Goal: Task Accomplishment & Management: Complete application form

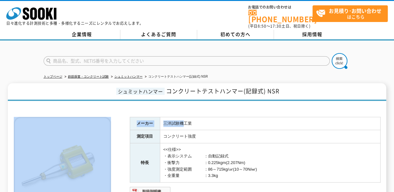
click at [183, 112] on div "メーカー 三洋試験機工業 測定項目 コンクリート強度 特長 <<仕様>> ・表示システム　　　：自動記録式 ・衝撃力　　　　　　：0.225kgm(2.207…" at bounding box center [197, 178] width 367 height 148
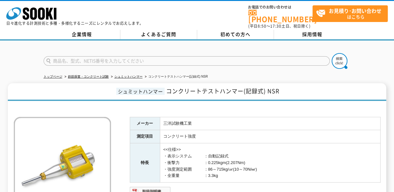
drag, startPoint x: 183, startPoint y: 112, endPoint x: 201, endPoint y: 132, distance: 26.8
click at [201, 132] on td "コンクリート強度" at bounding box center [270, 136] width 221 height 13
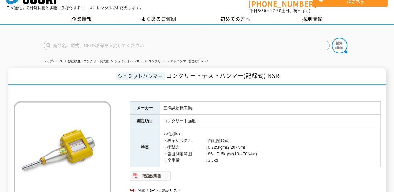
scroll to position [94, 0]
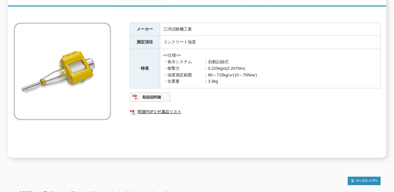
click at [226, 97] on ul at bounding box center [255, 97] width 251 height 10
click at [160, 95] on img at bounding box center [150, 97] width 41 height 10
click at [194, 173] on div at bounding box center [197, 177] width 367 height 15
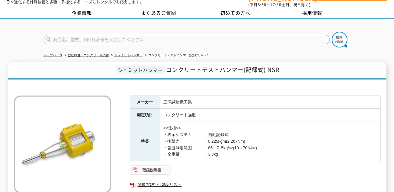
scroll to position [0, 0]
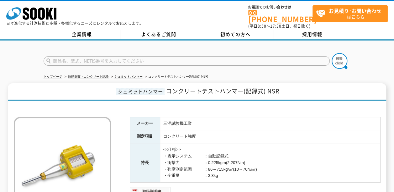
click at [201, 144] on td "<<仕様>> ・表示システム　　　：自動記録式 ・衝撃力　　　　　　：0.225kgm(2.207Nm) ・強度測定範囲　　　：86～715kg/㎠(10～7…" at bounding box center [270, 162] width 221 height 39
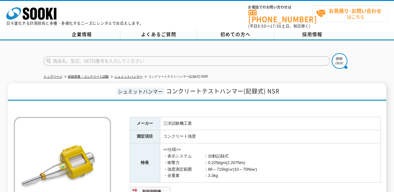
click at [338, 16] on span "お見積り･お問い合わせ はこちら" at bounding box center [352, 14] width 72 height 16
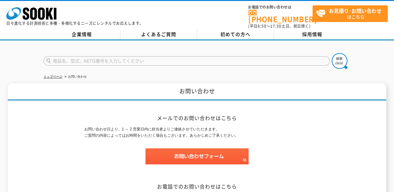
click at [105, 57] on input "text" at bounding box center [187, 60] width 286 height 9
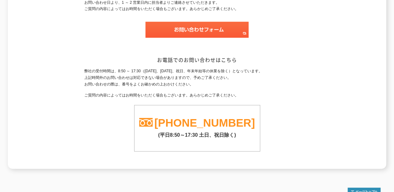
scroll to position [93, 0]
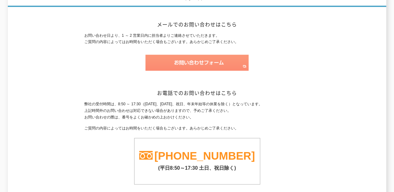
type input "商品名、型式、NETIS番号を入力してください"
click at [214, 61] on img at bounding box center [197, 63] width 103 height 16
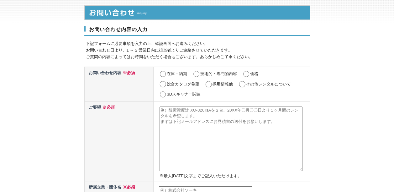
scroll to position [63, 0]
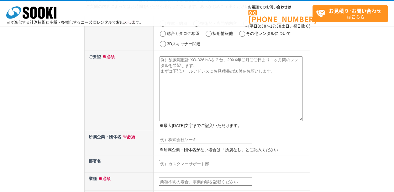
click at [191, 77] on textarea at bounding box center [231, 88] width 143 height 65
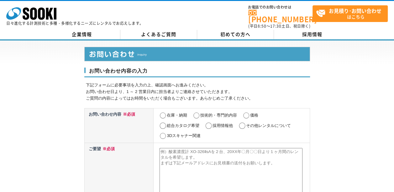
click at [164, 112] on input "在庫・納期" at bounding box center [163, 115] width 8 height 6
radio input "true"
click at [179, 151] on textarea at bounding box center [231, 180] width 143 height 65
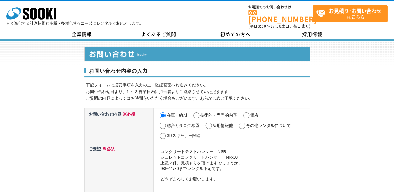
click at [245, 151] on textarea "コンクリートテストハンマー　NSR シュレットコンクリートハンマー　NR-10 上記２件、見積もりを頂けますでしょうか。 9/8~11/30までレンタル予定で…" at bounding box center [231, 180] width 143 height 65
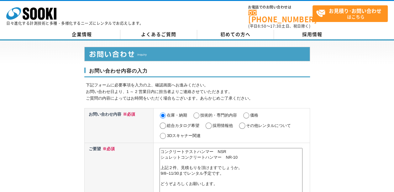
type textarea "コンクリートテストハンマー　NSR シュレットコンクリートハンマー　NR-10 上記２件、見積もりを頂けますでしょうか。 9/8~11/30までレンタル予定で…"
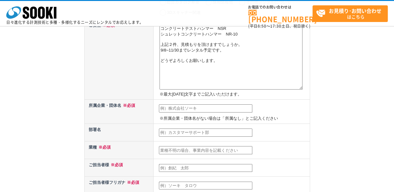
scroll to position [63, 0]
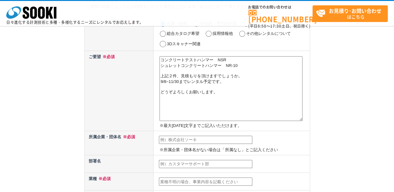
click at [209, 141] on input "text" at bounding box center [205, 140] width 93 height 8
type input "ビューローベリタスジャパン㈱"
type input "技術監査事業本部 建築環境評価部 宮本"
click at [201, 160] on input "text" at bounding box center [205, 164] width 93 height 8
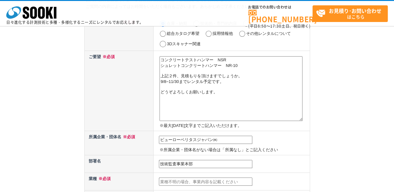
type input "技術監査事業本部"
click at [198, 178] on input "text" at bounding box center [205, 181] width 93 height 8
click at [200, 179] on input "text" at bounding box center [205, 181] width 93 height 8
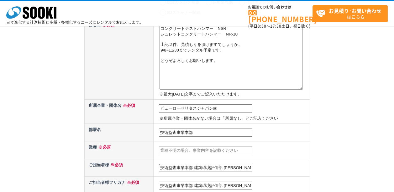
click at [176, 149] on input "text" at bounding box center [205, 150] width 93 height 8
click at [173, 165] on input "技術監査事業本部 建築環境評価部 宮本" at bounding box center [205, 168] width 93 height 8
click at [173, 167] on input "技術監査事業本部 建築環境評価部 宮本" at bounding box center [205, 168] width 93 height 8
click at [117, 170] on th "ご担当者様 ※必須" at bounding box center [118, 168] width 69 height 18
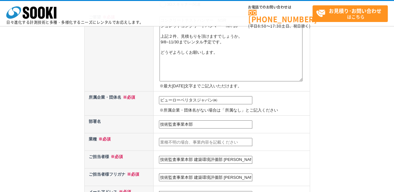
scroll to position [125, 0]
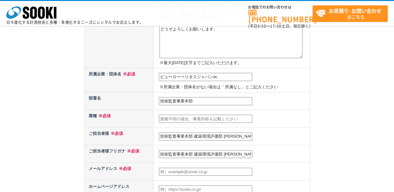
drag, startPoint x: 183, startPoint y: 152, endPoint x: 195, endPoint y: 152, distance: 11.9
click at [183, 152] on input "技術監査事業本部 建築環境評価部 宮本" at bounding box center [205, 154] width 93 height 8
click at [236, 155] on input "技術監査事業本部 建築環境評価部 宮本" at bounding box center [205, 154] width 93 height 8
click at [153, 143] on th "ご担当者様 ※必須" at bounding box center [118, 136] width 69 height 18
drag, startPoint x: 223, startPoint y: 135, endPoint x: 194, endPoint y: 135, distance: 29.5
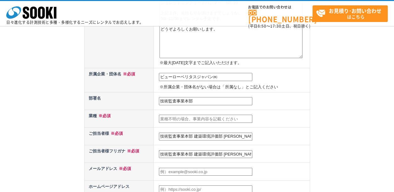
click at [194, 135] on input "技術監査事業本部 建築環境評価部 宮本" at bounding box center [205, 136] width 93 height 8
type input "技術監査事業本部 宮本"
drag, startPoint x: 237, startPoint y: 151, endPoint x: 100, endPoint y: 142, distance: 136.7
click at [100, 142] on tbody "お問い合わせ内容 ※必須 在庫・納期 技術的・専門的内容 価格 総合カタログ希望 採用情報他 その他レンタルについて 3Dスキャナー関連 ご要望 ※必須 コン…" at bounding box center [197, 128] width 226 height 348
type input "ぎ"
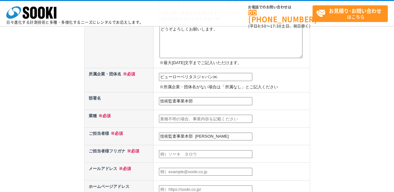
drag, startPoint x: 195, startPoint y: 136, endPoint x: 134, endPoint y: 131, distance: 61.0
click at [134, 131] on tr "ご担当者様 ※必須 技術監査事業本部 宮本" at bounding box center [197, 136] width 226 height 18
drag, startPoint x: 196, startPoint y: 136, endPoint x: 79, endPoint y: 115, distance: 119.4
click at [88, 117] on tbody "お問い合わせ内容 ※必須 在庫・納期 技術的・専門的内容 価格 総合カタログ希望 採用情報他 その他レンタルについて 3Dスキャナー関連 ご要望 ※必須 コン…" at bounding box center [197, 128] width 226 height 348
click at [236, 133] on input "宮本" at bounding box center [205, 136] width 93 height 8
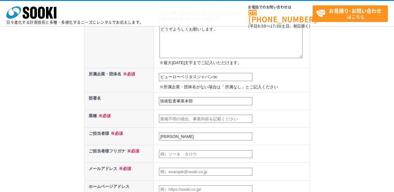
type input "宮本香織"
type input "kaori.miyamoto@bureauveritas.com"
drag, startPoint x: 200, startPoint y: 153, endPoint x: 71, endPoint y: 139, distance: 130.3
click at [71, 139] on div "お問い合わせ内容の入力 下記フォームに必要事項を入力の上、確認画面へお進みください。 お問い合わせ日より、1 ～ 2 営業日内に担当者よりご連絡させていただき…" at bounding box center [197, 128] width 394 height 484
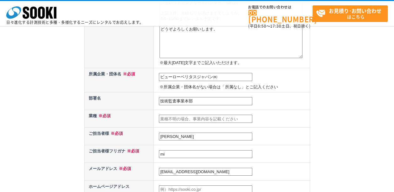
type input "m"
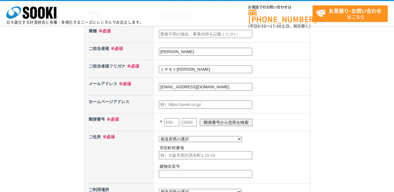
scroll to position [220, 0]
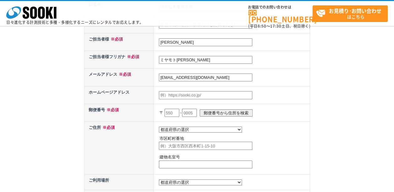
type input "ミヤモトカオリ"
click at [174, 110] on input "text" at bounding box center [172, 113] width 15 height 8
paste input "105"
type input "105"
click at [197, 110] on input "text" at bounding box center [189, 113] width 15 height 8
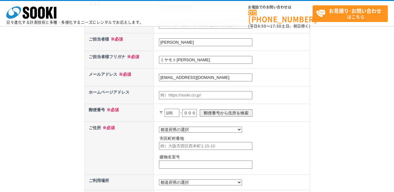
scroll to position [0, 0]
type input "０"
type input "0004"
click at [230, 120] on td "〒 105 - 0004 郵便番号から住所を検索" at bounding box center [232, 113] width 156 height 18
click at [230, 111] on input "郵便番号から住所を検索" at bounding box center [226, 112] width 53 height 7
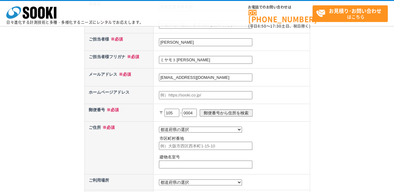
select select "13"
click at [193, 163] on input "text" at bounding box center [205, 164] width 93 height 8
drag, startPoint x: 138, startPoint y: 143, endPoint x: 162, endPoint y: 146, distance: 24.0
click at [138, 143] on th "ご住所 ※必須" at bounding box center [118, 147] width 69 height 53
click at [211, 144] on input "港区新橋" at bounding box center [205, 145] width 93 height 8
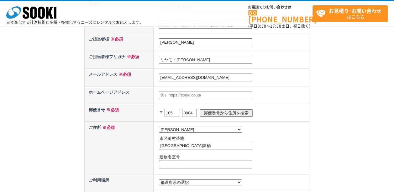
paste input "東京都港区新橋4-11-1　A-PLACE新橋5F"
type input "港区新橋"
click at [198, 162] on input "text" at bounding box center [205, 164] width 93 height 8
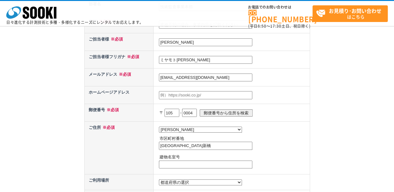
paste input "東京都港区新橋4-11-1　A-PLACE新橋5F"
type input "東京都港区新橋4-11-1　A-PLACE新橋5F"
click at [204, 144] on input "港区新橋" at bounding box center [205, 145] width 93 height 8
type input "港区新橋４－１１－１"
drag, startPoint x: 206, startPoint y: 164, endPoint x: 76, endPoint y: 153, distance: 130.0
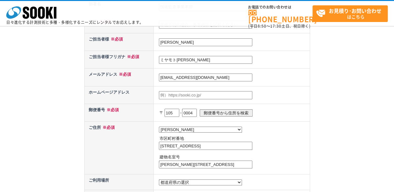
click at [77, 153] on div "お問い合わせ内容の入力 下記フォームに必要事項を入力の上、確認画面へお進みください。 お問い合わせ日より、1 ～ 2 営業日内に担当者よりご連絡させていただき…" at bounding box center [197, 34] width 394 height 484
type input "A-PLACE新橋5F"
click at [235, 175] on td "都道府県の選択 利用場所未定 北海道 青森県 岩手県 宮城県 秋田県 山形県 福島県 茨城県 栃木県 群馬県 埼玉県 千葉県 東京都 神奈川県 新潟県 富山県…" at bounding box center [232, 182] width 156 height 16
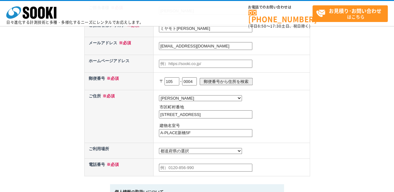
click at [176, 151] on select "都道府県の選択 利用場所未定 北海道 青森県 岩手県 宮城県 秋田県 山形県 福島県 茨城県 栃木県 群馬県 埼玉県 千葉県 東京都 神奈川県 新潟県 富山県…" at bounding box center [200, 151] width 83 height 6
select select "13"
click at [159, 148] on select "都道府県の選択 利用場所未定 北海道 青森県 岩手県 宮城県 秋田県 山形県 福島県 茨城県 栃木県 群馬県 埼玉県 千葉県 東京都 神奈川県 新潟県 富山県…" at bounding box center [200, 151] width 83 height 6
click at [84, 130] on div "お問い合わせ内容の入力 下記フォームに必要事項を入力の上、確認画面へお進みください。 お問い合わせ日より、1 ～ 2 営業日内に担当者よりご連絡させていただき…" at bounding box center [197, 2] width 394 height 484
click at [177, 167] on input "text" at bounding box center [205, 167] width 93 height 8
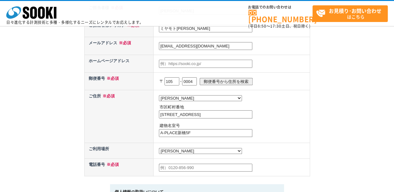
click at [177, 167] on input "text" at bounding box center [205, 167] width 93 height 8
click at [112, 144] on th "ご利用場所" at bounding box center [118, 151] width 69 height 16
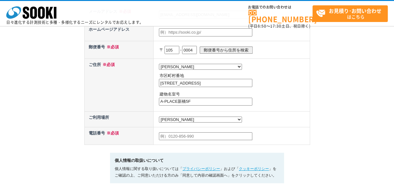
scroll to position [376, 0]
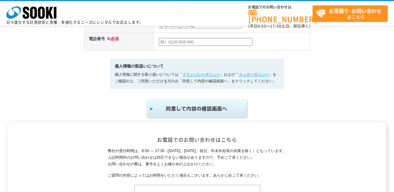
click at [167, 42] on input "text" at bounding box center [205, 42] width 93 height 8
paste input "：03-6402-5977"
drag, startPoint x: 164, startPoint y: 42, endPoint x: 125, endPoint y: 33, distance: 39.9
click at [129, 35] on tr "電話番号 ※必須 ：03-6402-5977" at bounding box center [197, 42] width 226 height 18
type input "03-6402-5977"
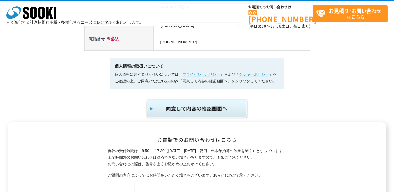
click at [90, 107] on p at bounding box center [197, 108] width 226 height 21
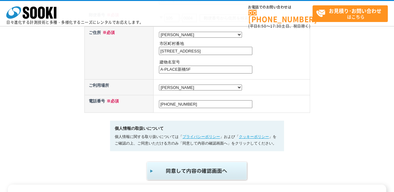
scroll to position [314, 0]
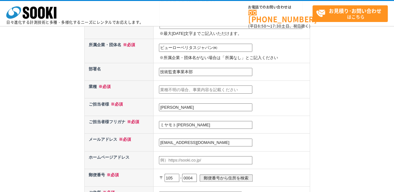
scroll to position [125, 0]
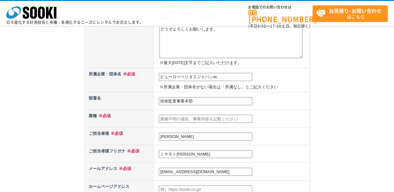
click at [78, 130] on div "お問い合わせ内容の入力 下記フォームに必要事項を入力の上、確認画面へお進みください。 お問い合わせ日より、1 ～ 2 営業日内に担当者よりご連絡させていただき…" at bounding box center [197, 128] width 394 height 484
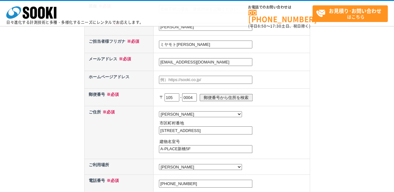
scroll to position [282, 0]
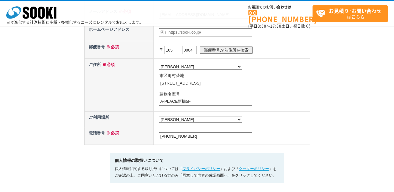
click at [187, 118] on select "都道府県の選択 利用場所未定 北海道 青森県 岩手県 宮城県 秋田県 山形県 福島県 茨城県 栃木県 群馬県 埼玉県 千葉県 東京都 神奈川県 新潟県 富山県…" at bounding box center [200, 119] width 83 height 6
select select "0"
click at [159, 116] on select "都道府県の選択 利用場所未定 北海道 青森県 岩手県 宮城県 秋田県 山形県 福島県 茨城県 栃木県 群馬県 埼玉県 千葉県 東京都 神奈川県 新潟県 富山県…" at bounding box center [200, 119] width 83 height 6
click at [189, 122] on select "都道府県の選択 利用場所未定 北海道 青森県 岩手県 宮城県 秋田県 山形県 福島県 茨城県 栃木県 群馬県 埼玉県 千葉県 東京都 神奈川県 新潟県 富山県…" at bounding box center [200, 119] width 83 height 6
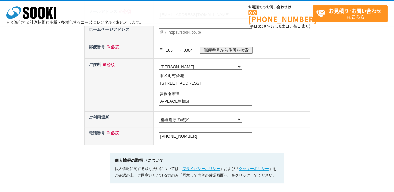
click at [304, 98] on td "都道府県の選択 北海道 青森県 岩手県 宮城県 秋田県 山形県 福島県 茨城県 栃木県 群馬県 埼玉県 千葉県 東京都 神奈川県 新潟県 富山県 石川県 福井…" at bounding box center [232, 84] width 156 height 53
click at [103, 122] on th "ご利用場所" at bounding box center [118, 119] width 69 height 16
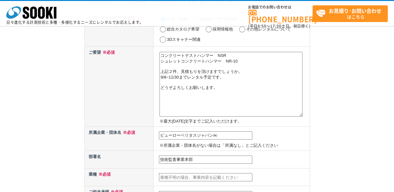
scroll to position [31, 0]
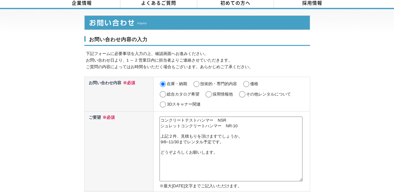
click at [260, 135] on textarea "コンクリートテストハンマー　NSR シュレットコンクリートハンマー　NR-10 上記２件、見積もりを頂けますでしょうか。 9/8~11/30までレンタル予定で…" at bounding box center [231, 148] width 143 height 65
click at [160, 142] on textarea "コンクリートテストハンマー　NSR シュレットコンクリートハンマー　NR-10 上記２件、見積もりを頂けますでしょうか。 9/8~11/30までレンタル予定で…" at bounding box center [231, 148] width 143 height 65
type textarea "コンクリートテストハンマー　NSR シュレットコンクリートハンマー　NR-10 上記２件、見積もりを頂けますでしょうか。 どちらかを9/8~11/30までレン…"
click at [93, 144] on th "ご要望 ※必須" at bounding box center [118, 151] width 69 height 80
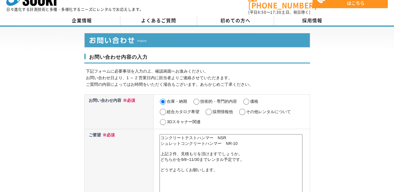
scroll to position [0, 0]
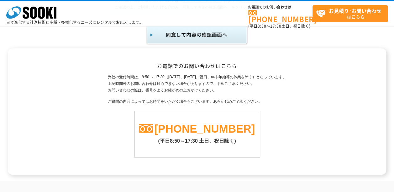
scroll to position [428, 0]
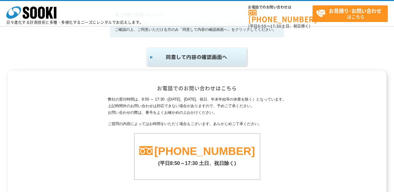
click at [184, 61] on img "submit" at bounding box center [197, 57] width 103 height 21
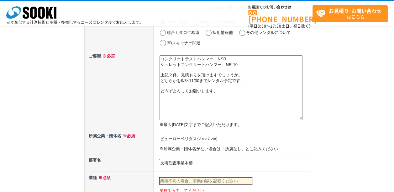
scroll to position [125, 0]
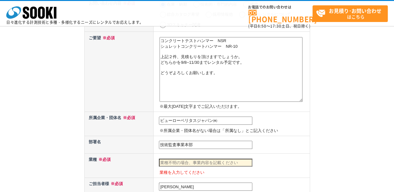
click at [178, 163] on input "text" at bounding box center [205, 162] width 93 height 8
click at [177, 163] on input "text" at bounding box center [205, 162] width 93 height 8
drag, startPoint x: 166, startPoint y: 142, endPoint x: 136, endPoint y: 142, distance: 30.4
click at [134, 140] on tr "部署名 技術監査事業本部" at bounding box center [197, 145] width 226 height 18
click at [200, 159] on input "text" at bounding box center [205, 162] width 93 height 8
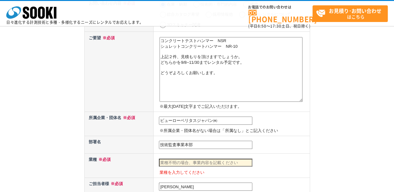
paste input "技術監査事業"
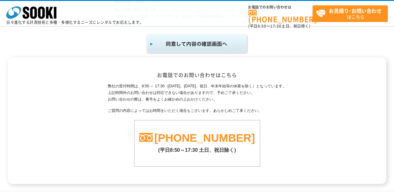
scroll to position [478, 0]
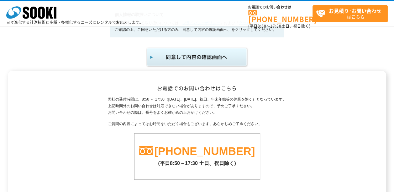
type input "技術監査事業"
click at [206, 59] on img "submit" at bounding box center [197, 57] width 103 height 21
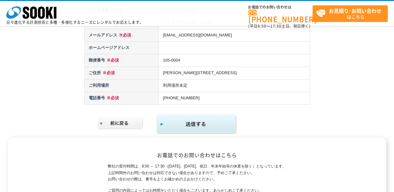
scroll to position [220, 0]
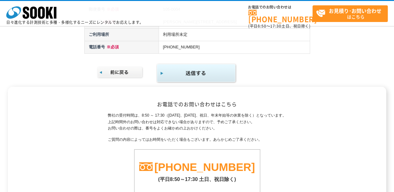
click at [187, 77] on img "submit" at bounding box center [196, 73] width 81 height 20
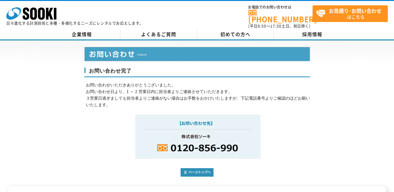
click at [370, 105] on div "お問い合わせ完了 お問い合わせいただきありがとうございました。 お問い合わせ日より、1 ～ 2 営業日内に担当者よりご連絡させていただきます。 ３営業日過ぎま…" at bounding box center [197, 113] width 394 height 146
drag, startPoint x: 370, startPoint y: 138, endPoint x: 341, endPoint y: 109, distance: 40.4
click at [370, 138] on div "お問い合わせ完了 お問い合わせいただきありがとうございました。 お問い合わせ日より、1 ～ 2 営業日内に担当者よりご連絡させていただきます。 ３営業日過ぎま…" at bounding box center [197, 113] width 394 height 146
